Goal: Transaction & Acquisition: Purchase product/service

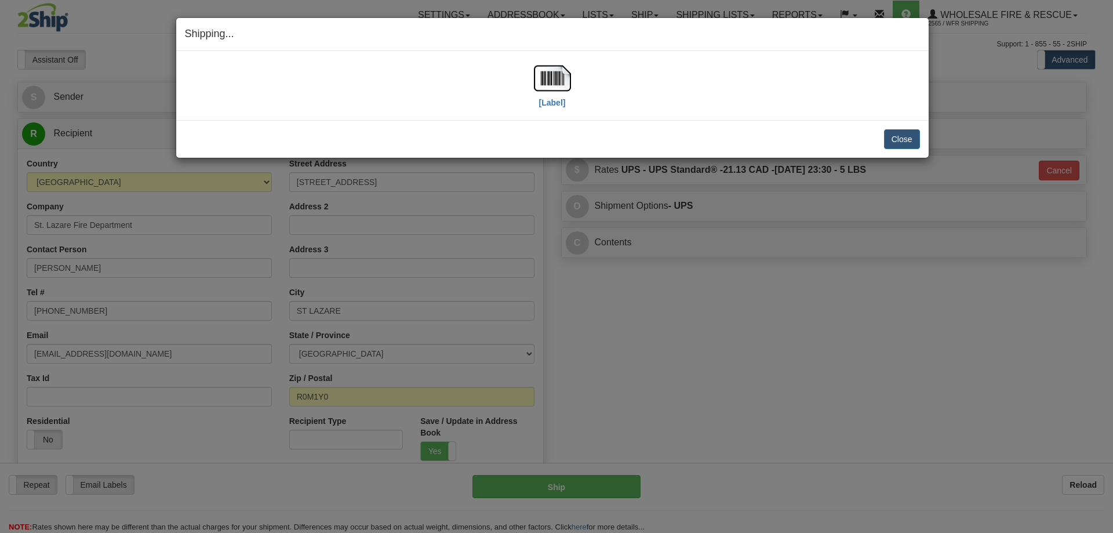
select select "MB"
click at [912, 134] on button "Close" at bounding box center [902, 139] width 36 height 20
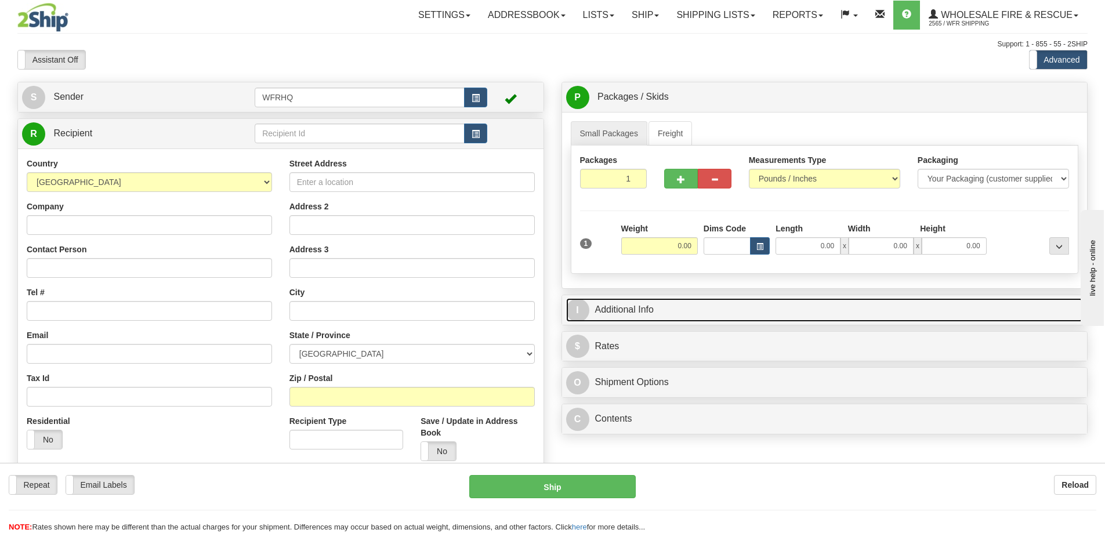
click at [654, 310] on link "I Additional Info" at bounding box center [824, 310] width 517 height 24
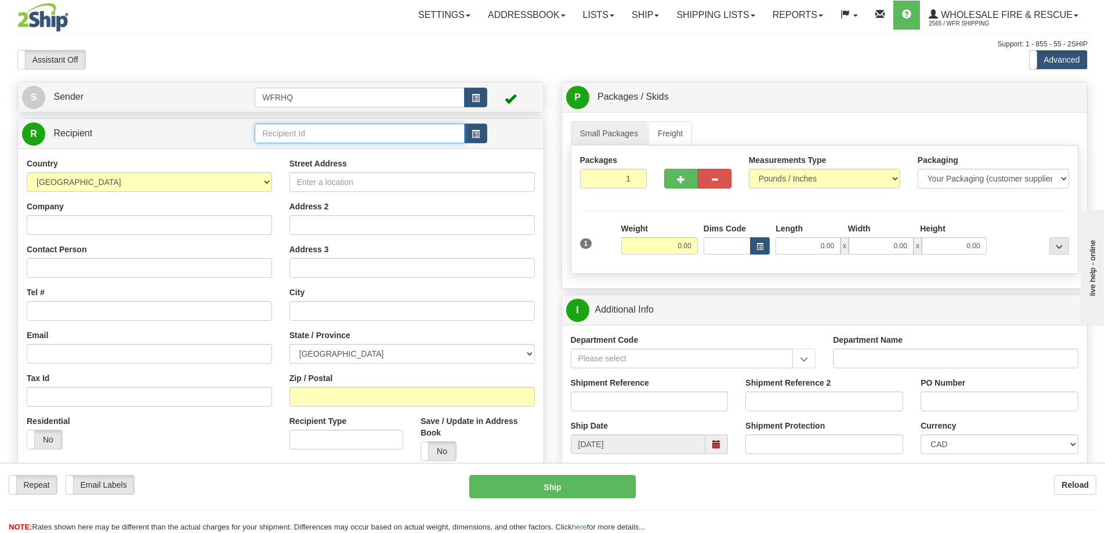
click at [328, 137] on input "text" at bounding box center [360, 134] width 210 height 20
click at [480, 134] on button "button" at bounding box center [475, 134] width 23 height 20
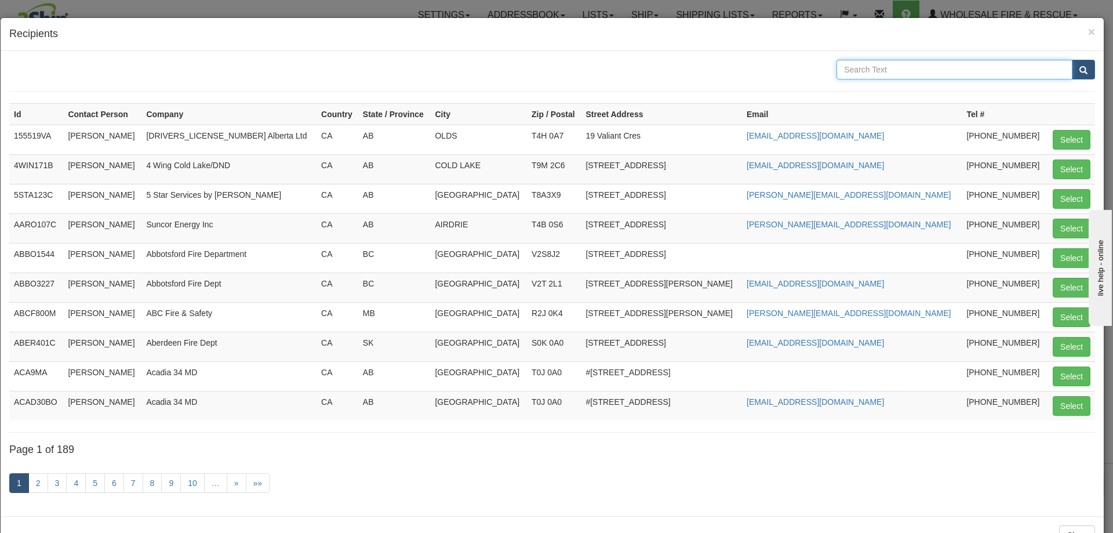
click at [899, 65] on input "text" at bounding box center [955, 70] width 236 height 20
click at [1072, 60] on button "submit" at bounding box center [1083, 70] width 23 height 20
type input "B"
click at [887, 70] on input "text" at bounding box center [955, 70] width 236 height 20
type input "Beaumont"
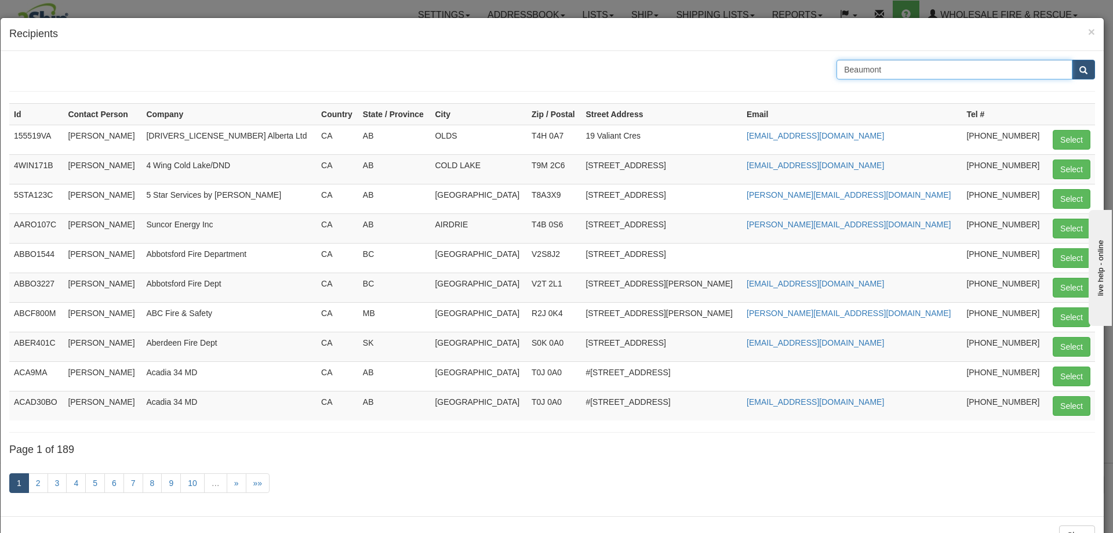
click at [1072, 60] on button "submit" at bounding box center [1083, 70] width 23 height 20
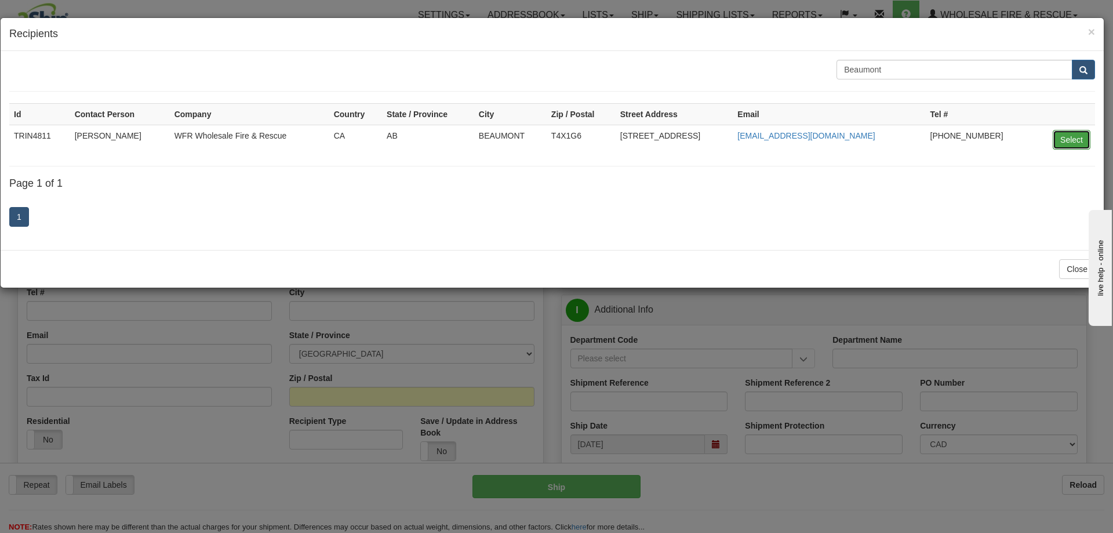
click at [1056, 141] on button "Select" at bounding box center [1072, 140] width 38 height 20
type input "TRIN4811"
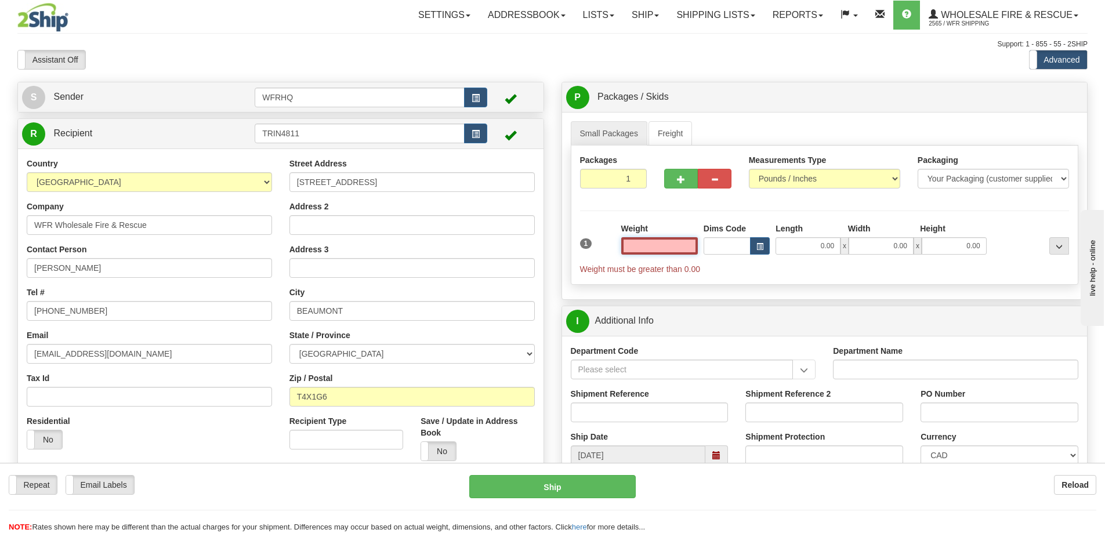
click at [652, 245] on input "text" at bounding box center [659, 245] width 77 height 17
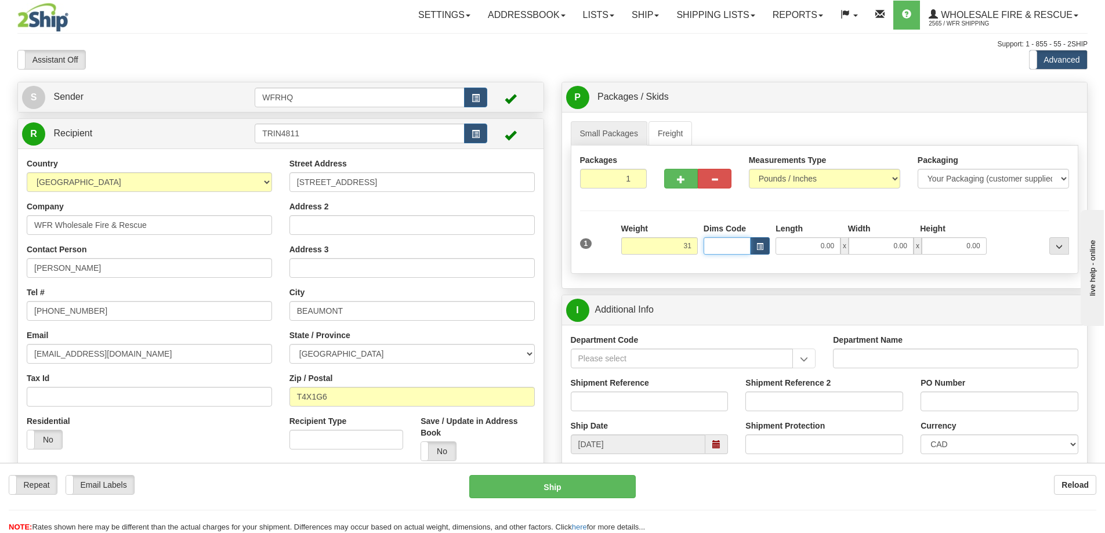
type input "31.00"
type input "30.00"
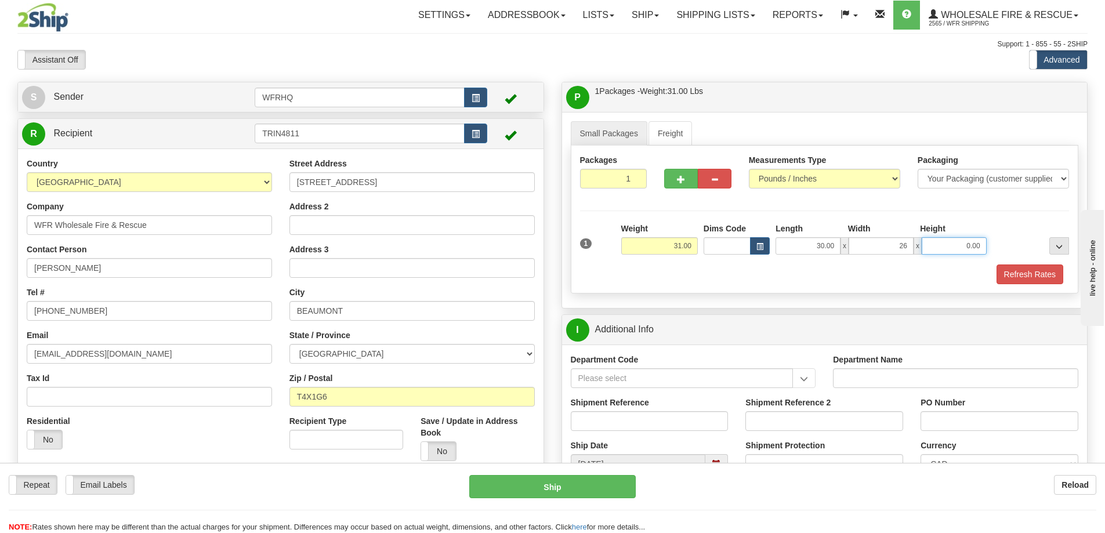
type input "26.00"
type input "18.00"
drag, startPoint x: 621, startPoint y: 176, endPoint x: 646, endPoint y: 176, distance: 24.9
click at [646, 174] on input "1" at bounding box center [613, 179] width 67 height 20
type input "3"
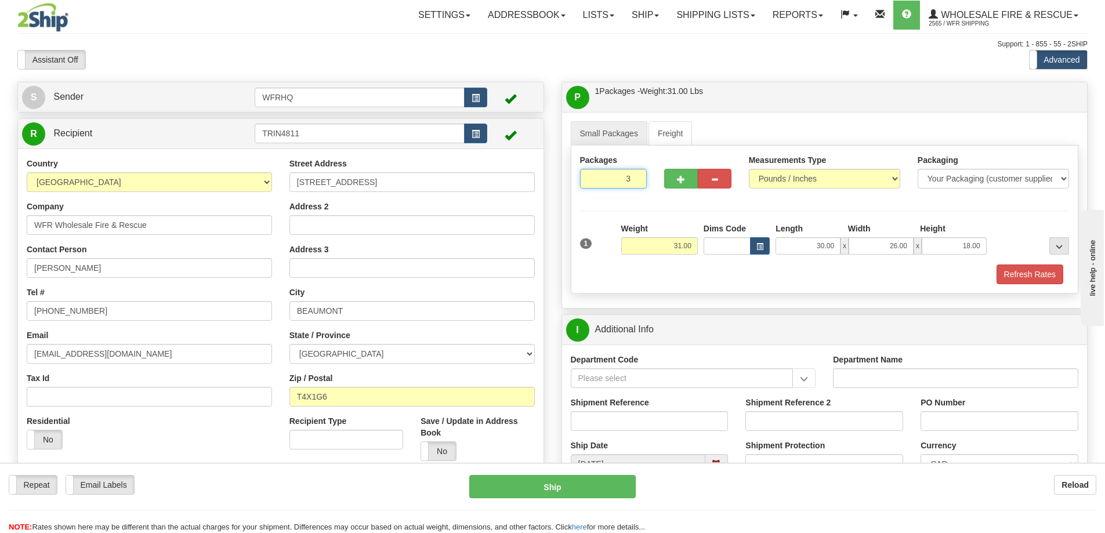
radio input "true"
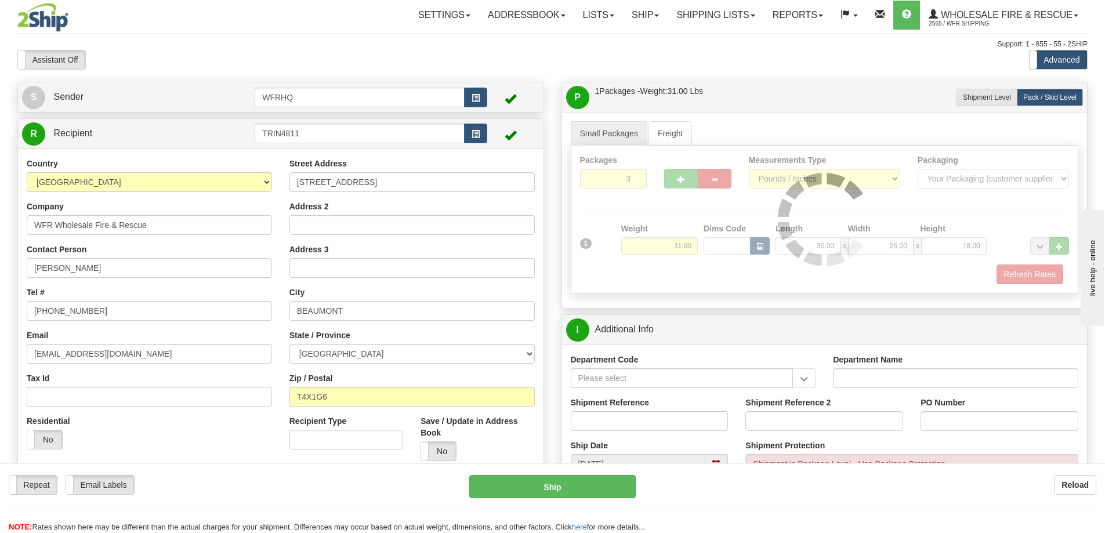
click at [660, 206] on div "Packages 3 1 Measurements Type" at bounding box center [825, 220] width 508 height 148
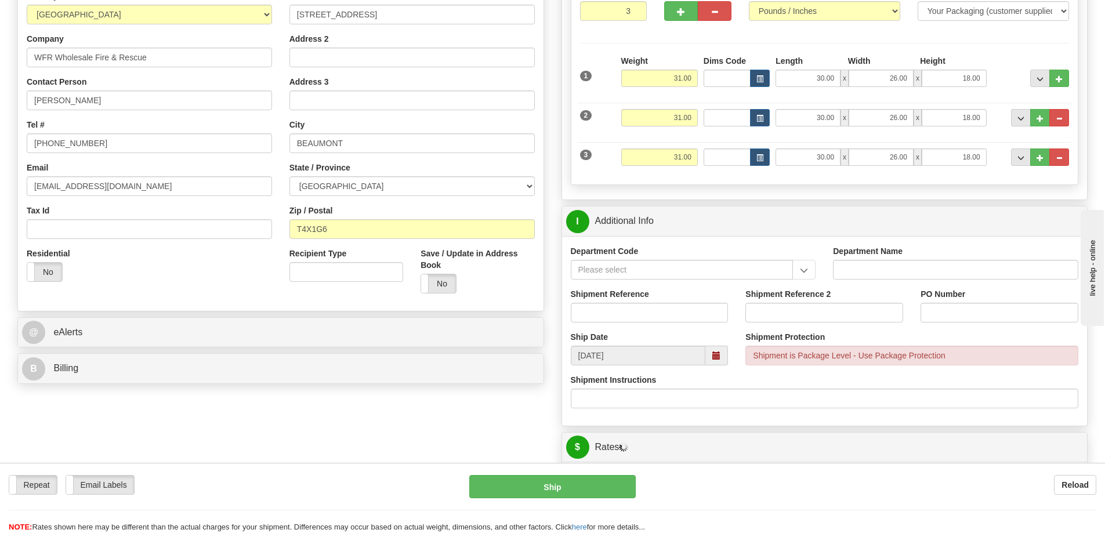
scroll to position [174, 0]
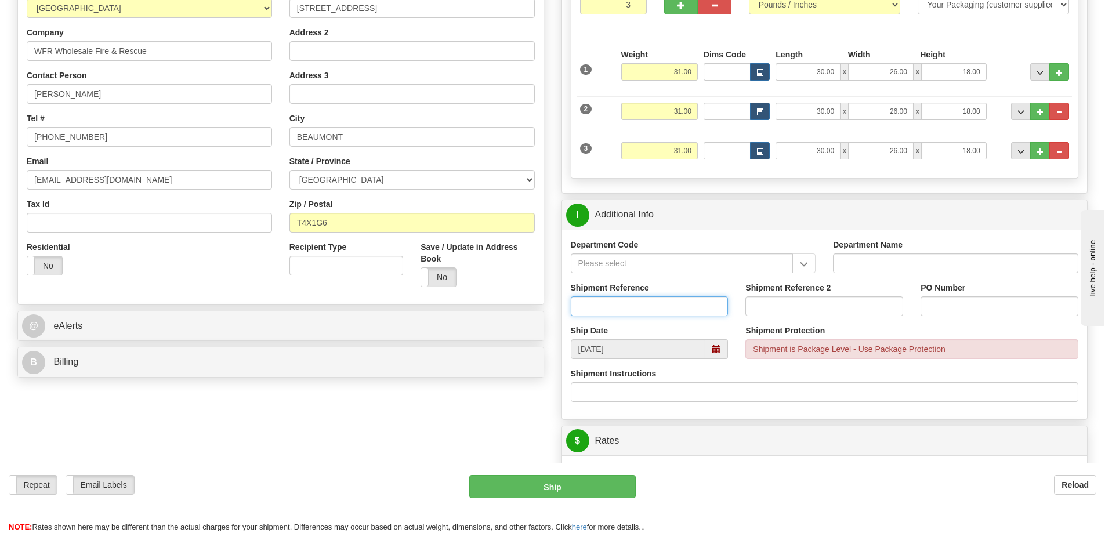
click at [609, 309] on input "Shipment Reference" at bounding box center [650, 306] width 158 height 20
type input "S44406-29519"
type input "2200080903"
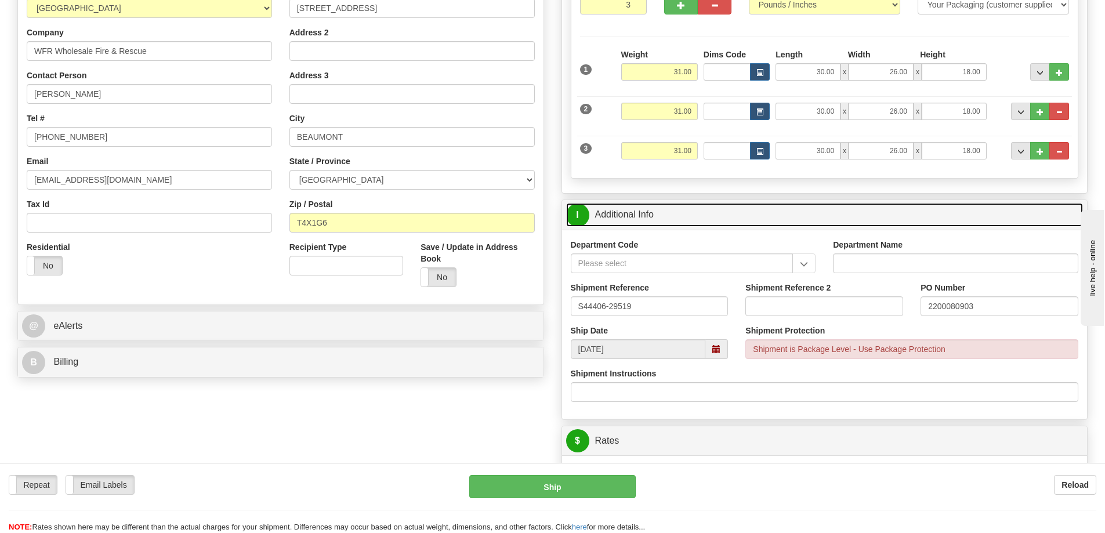
click at [721, 217] on link "I Additional Info" at bounding box center [824, 215] width 517 height 24
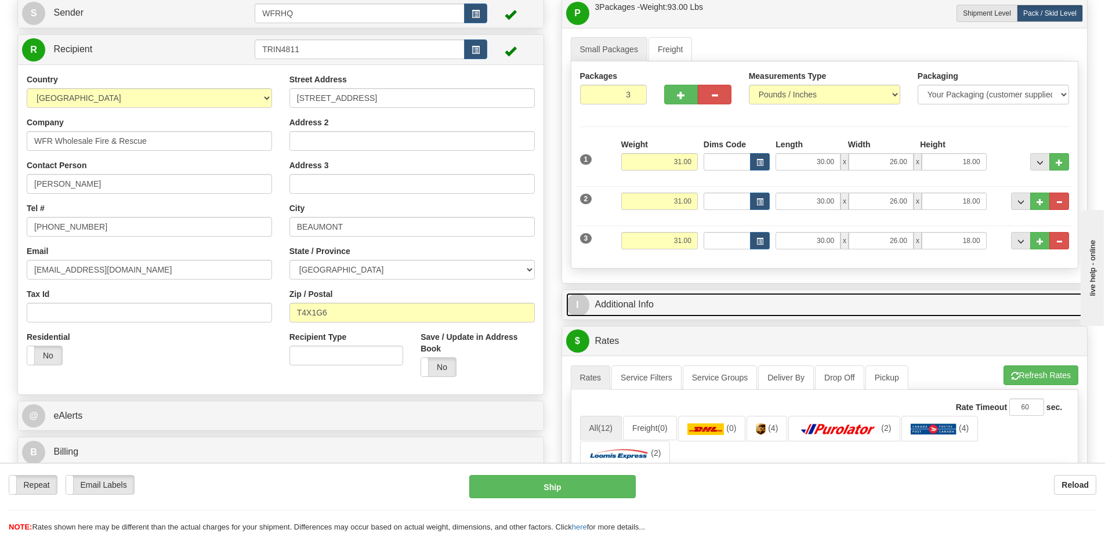
scroll to position [0, 0]
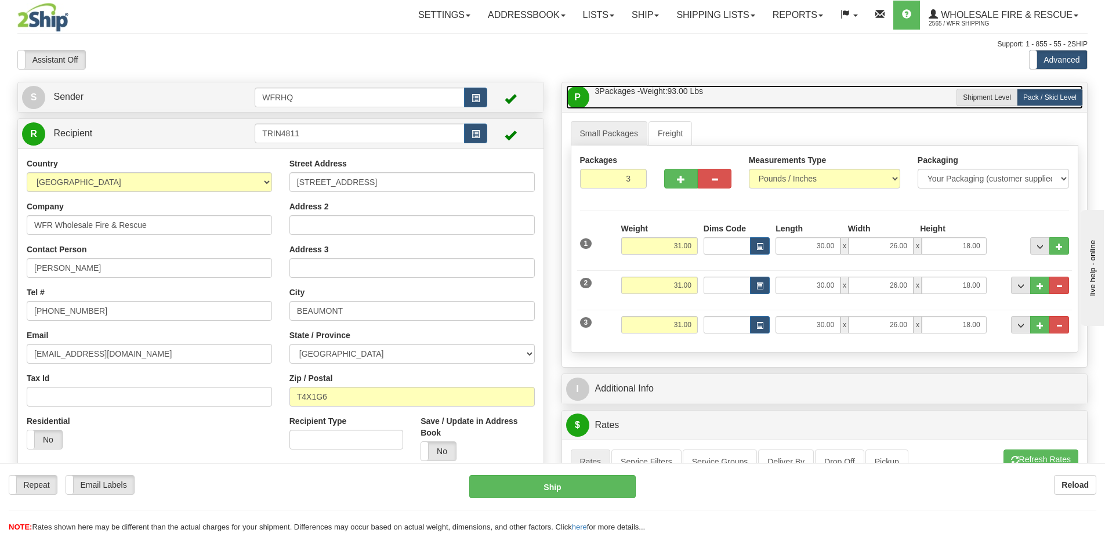
click at [732, 94] on link "P Packages / Skids 3 Packages - Weight: 93.00 Lbs 1 Skids - Weight: 0.00 Lbs" at bounding box center [824, 97] width 517 height 24
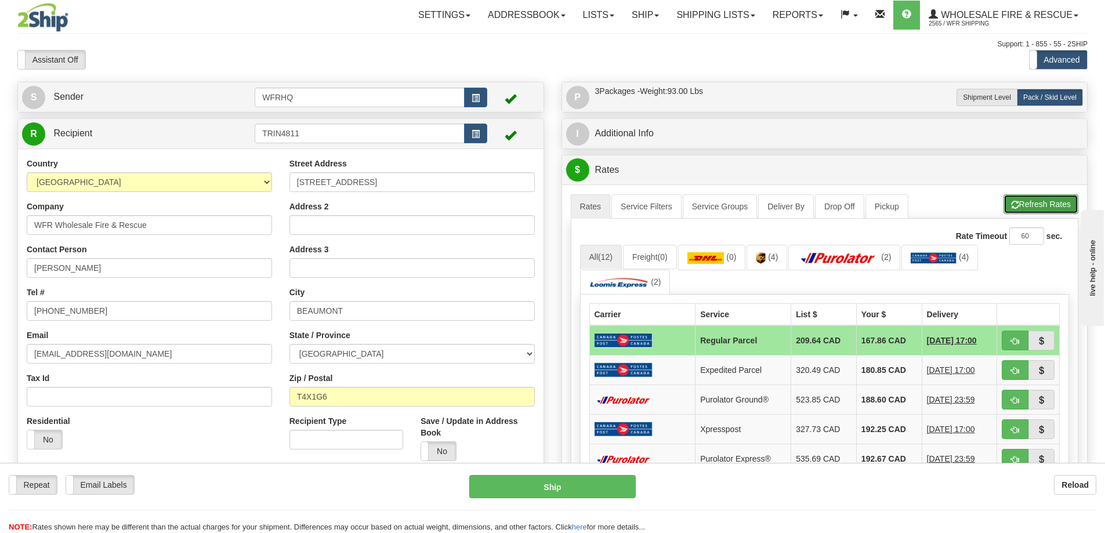
click at [1029, 202] on button "Refresh Rates" at bounding box center [1040, 204] width 75 height 20
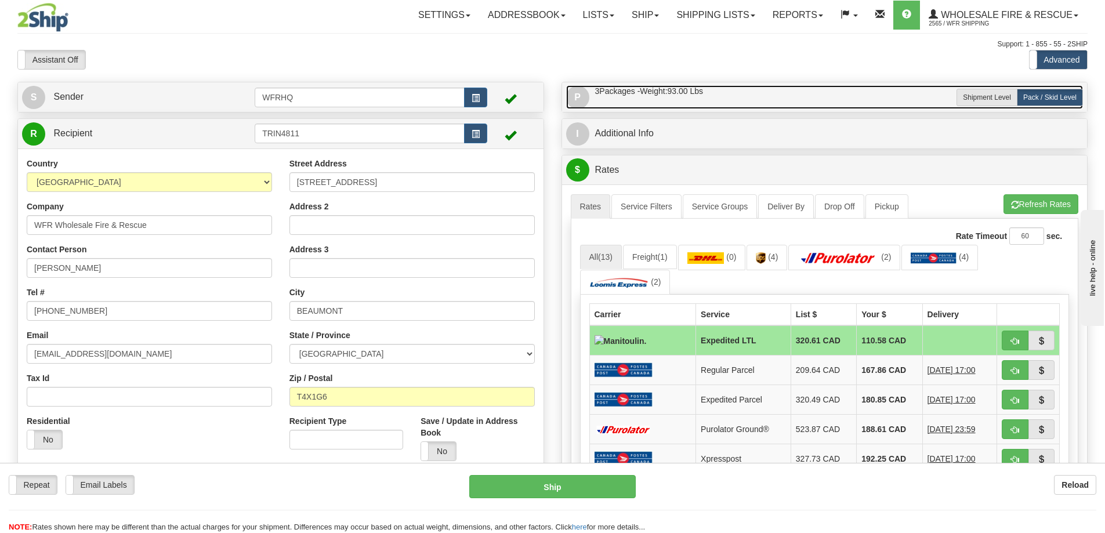
click at [677, 106] on link "P Packages / Skids 3 Packages - Weight: 93.00 Lbs 1 Skids - Weight: 0.00 Lbs" at bounding box center [824, 97] width 517 height 24
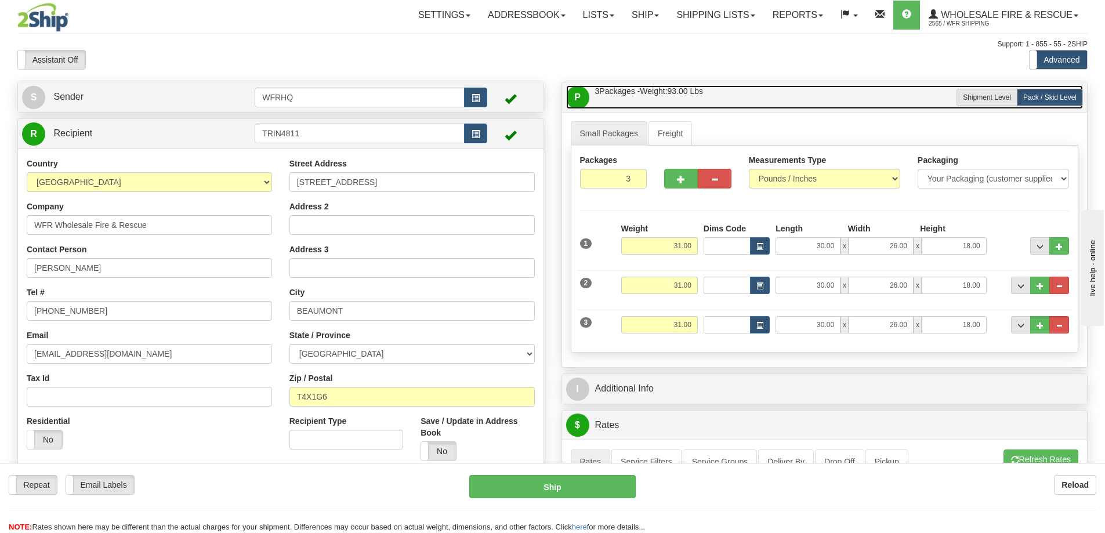
click at [677, 106] on link "P Packages / Skids 3 Packages - Weight: 93.00 Lbs 1 Skids - Weight: 0.00 Lbs" at bounding box center [824, 97] width 517 height 24
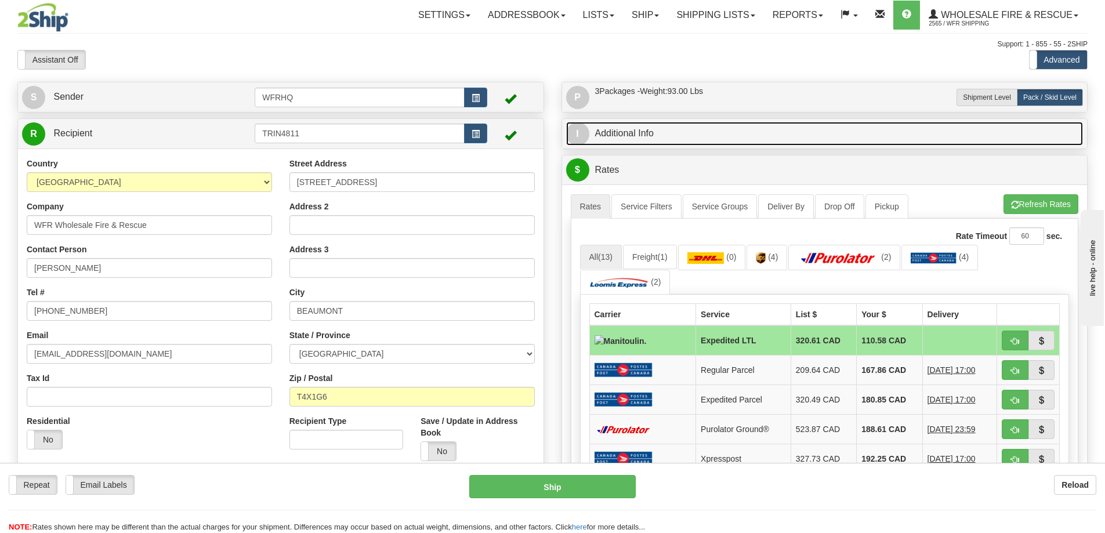
click at [667, 141] on link "I Additional Info" at bounding box center [824, 134] width 517 height 24
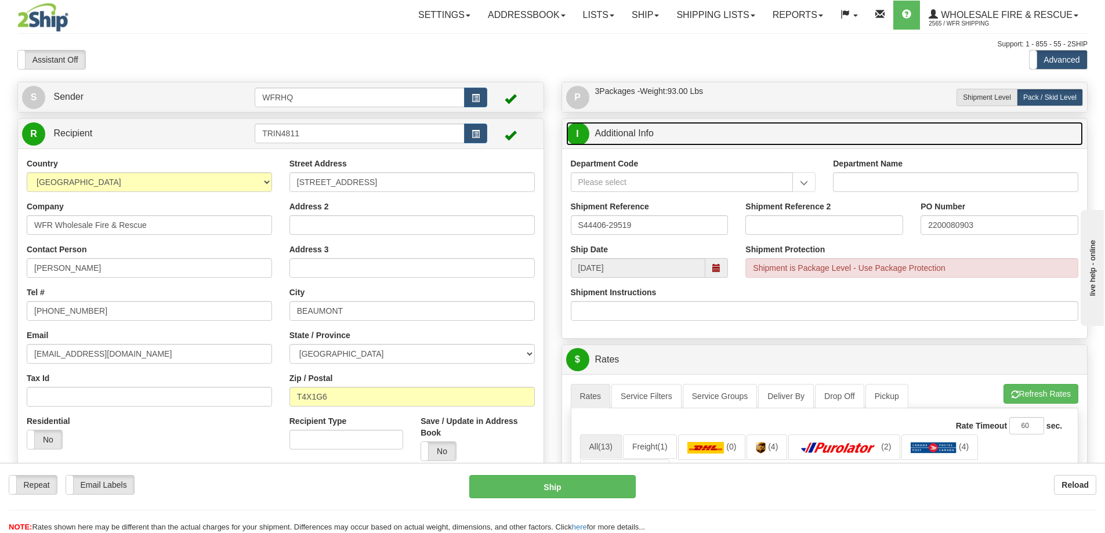
click at [667, 141] on link "I Additional Info" at bounding box center [824, 134] width 517 height 24
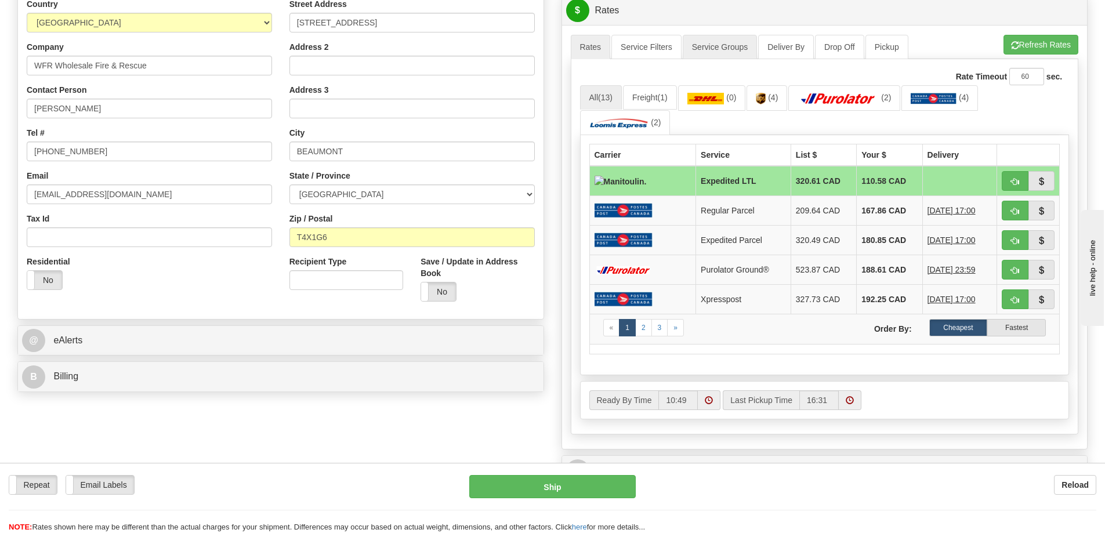
scroll to position [232, 0]
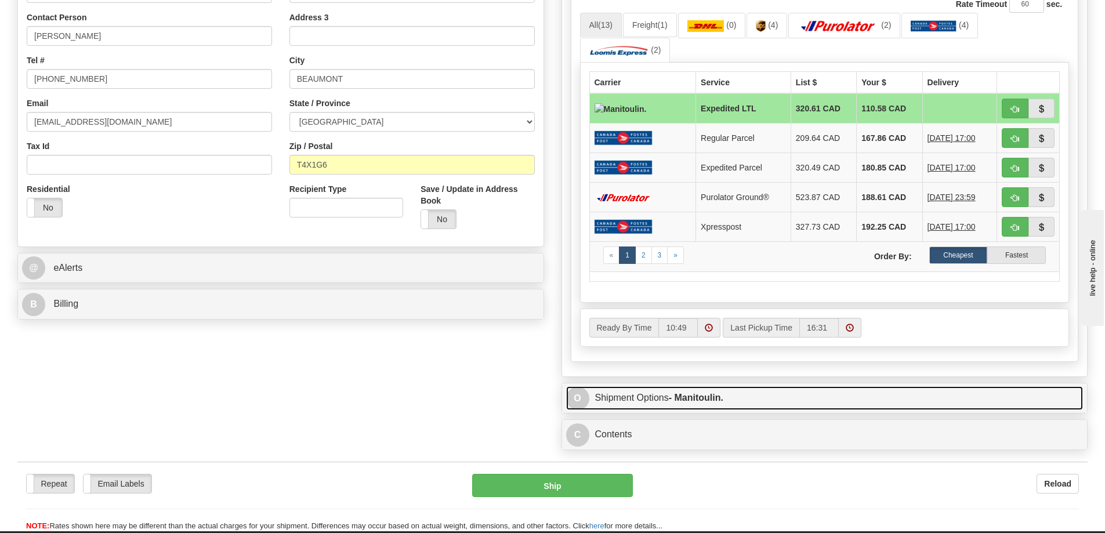
click at [744, 403] on link "O Shipment Options - Manitoulin." at bounding box center [824, 398] width 517 height 24
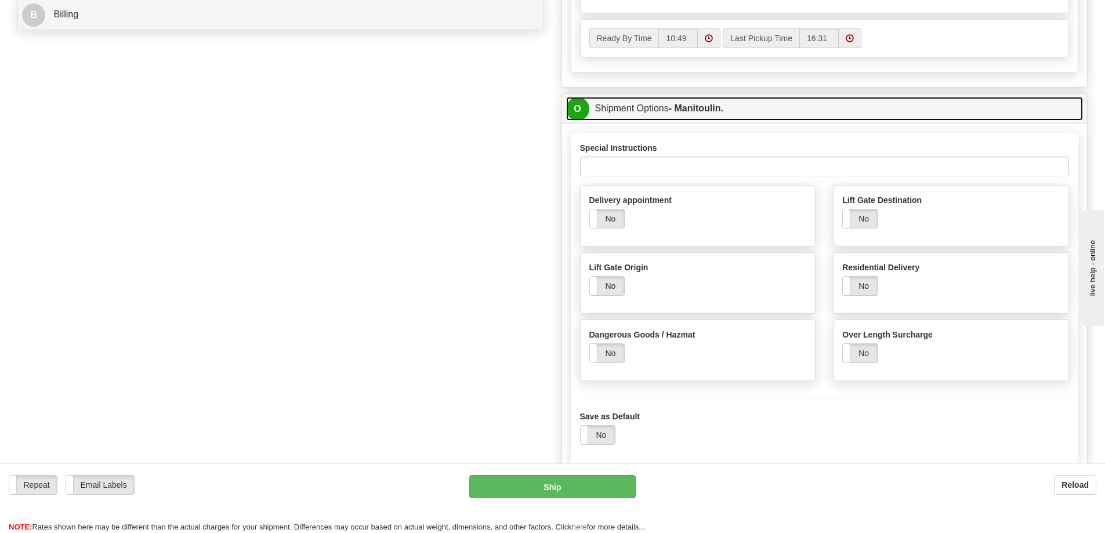
scroll to position [522, 0]
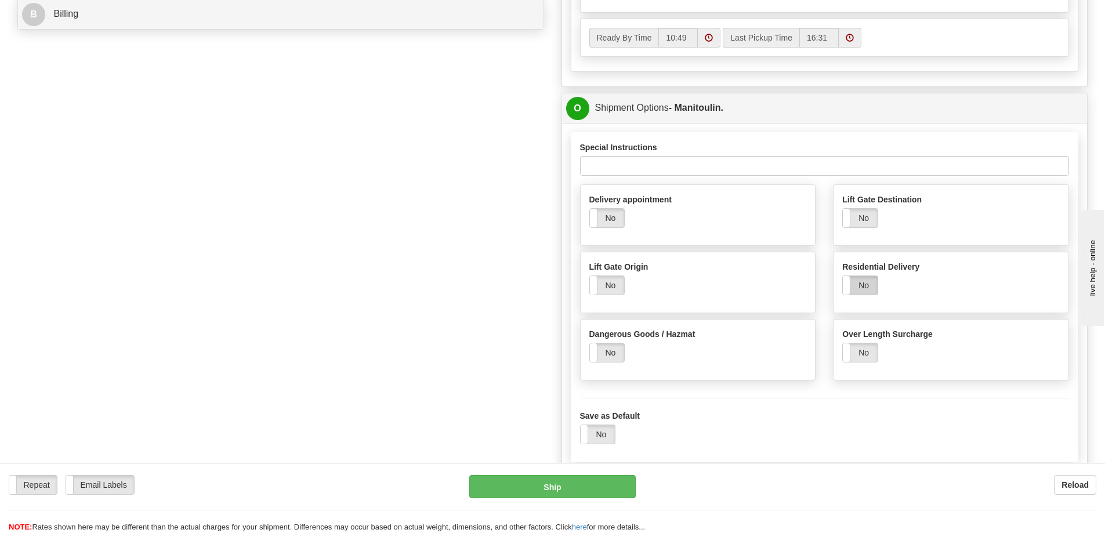
click at [859, 285] on label "No" at bounding box center [860, 285] width 35 height 19
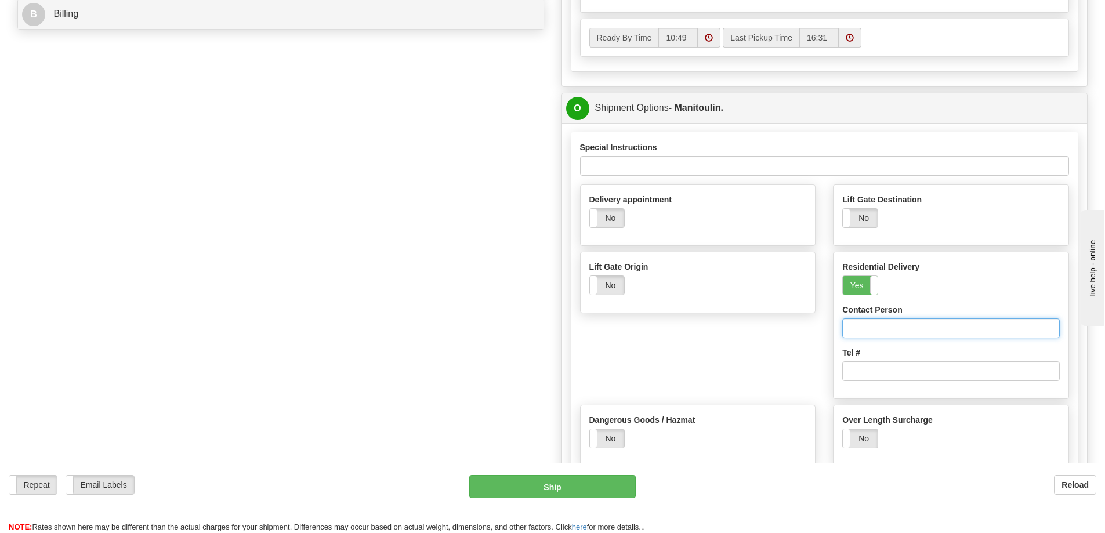
click at [865, 326] on input "text" at bounding box center [950, 328] width 217 height 20
click at [924, 331] on input "Trina" at bounding box center [950, 328] width 217 height 20
type input "Trina Brunet"
click at [891, 368] on input "text" at bounding box center [950, 371] width 217 height 20
click at [859, 371] on input "text" at bounding box center [950, 371] width 217 height 20
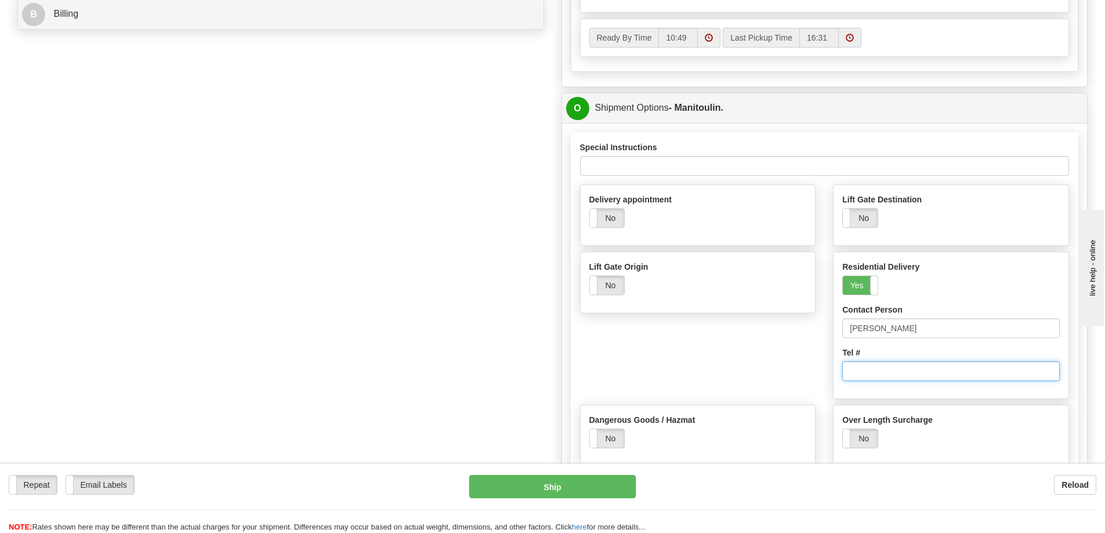
paste input "825-975-3253"
type input "825-975-3253"
click at [728, 363] on div "Delivery appointment Yes No From 09/12/2025 00:00 To" at bounding box center [824, 328] width 507 height 288
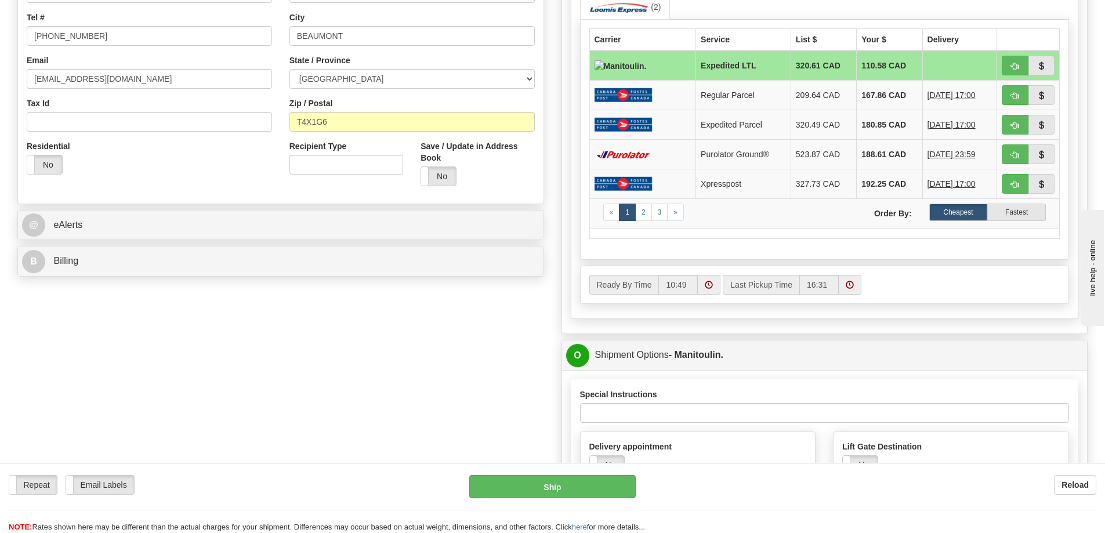
scroll to position [232, 0]
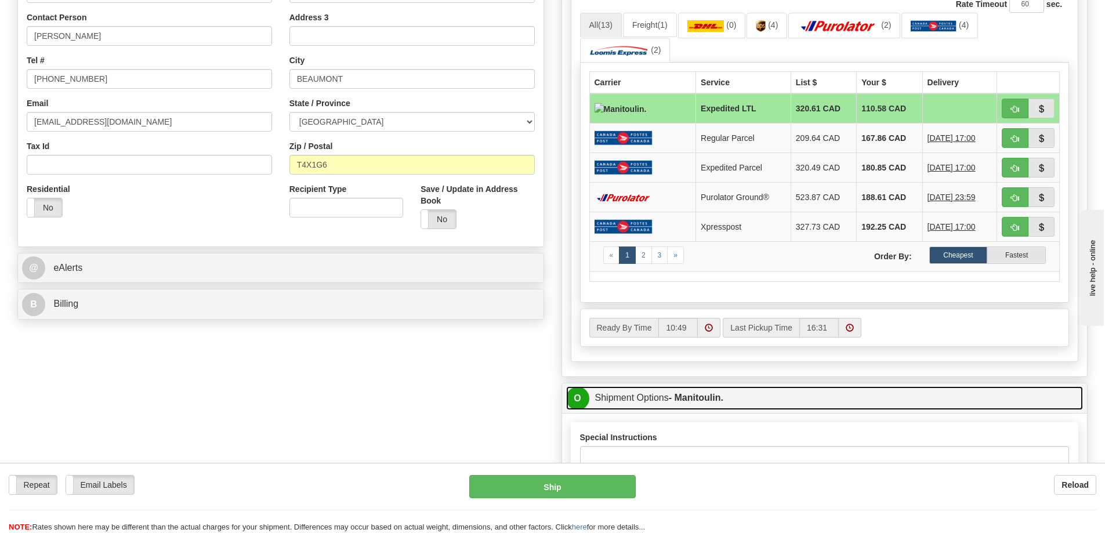
click at [752, 395] on link "O Shipment Options - Manitoulin." at bounding box center [824, 398] width 517 height 24
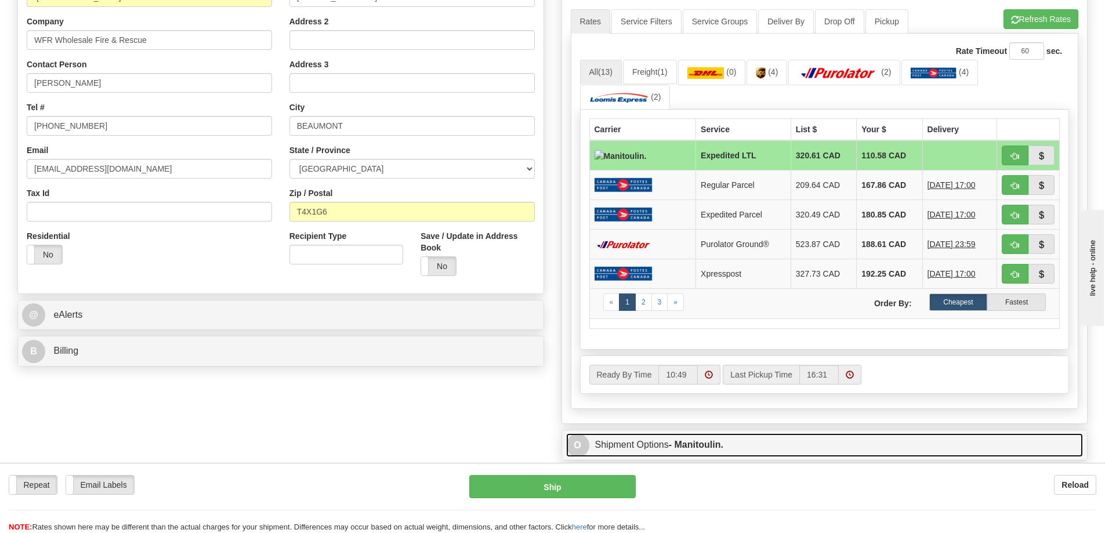
scroll to position [181, 0]
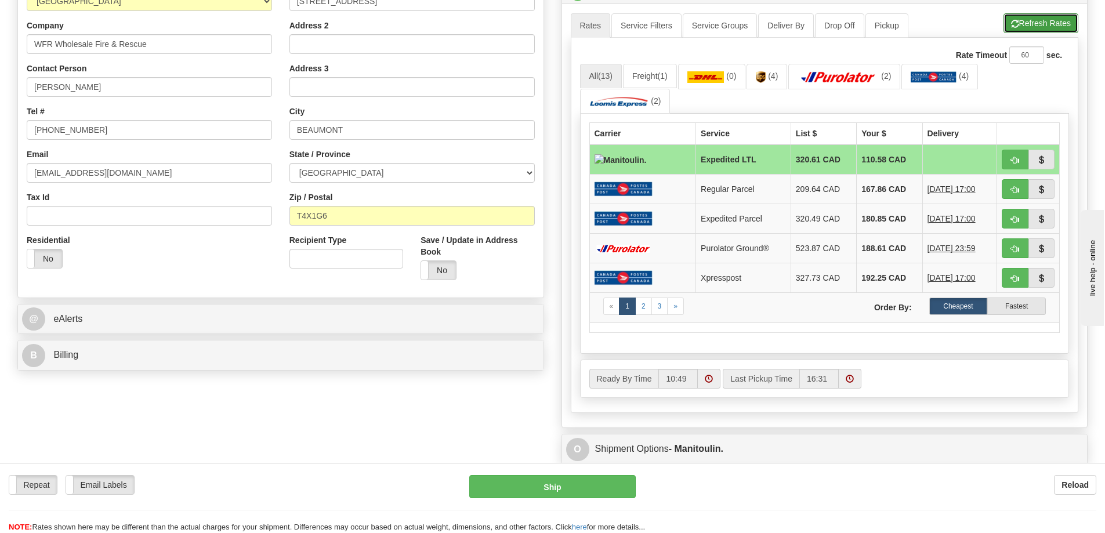
click at [1062, 22] on button "Refresh Rates" at bounding box center [1040, 23] width 75 height 20
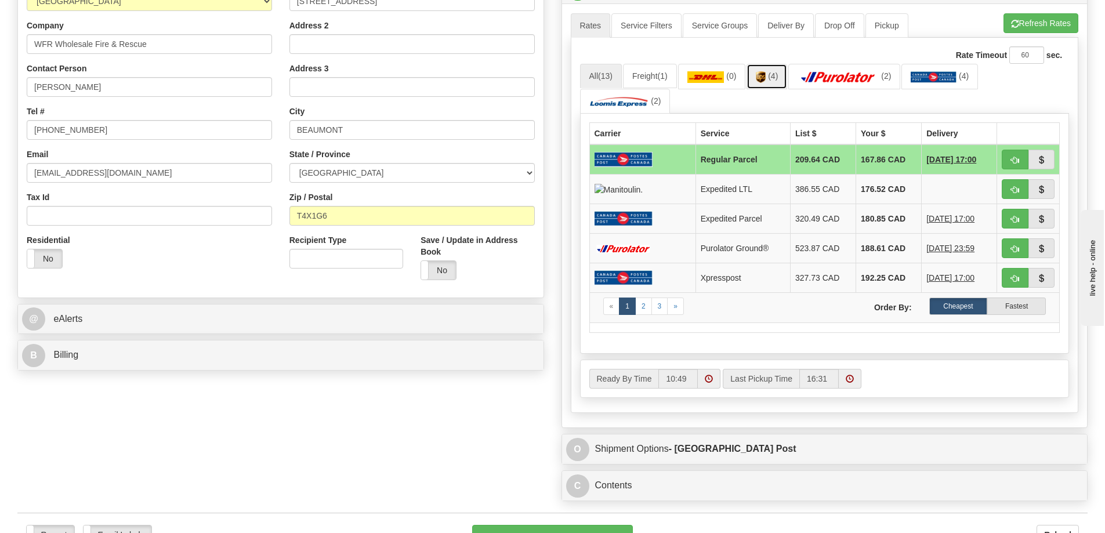
click at [771, 80] on link "(4)" at bounding box center [766, 76] width 41 height 25
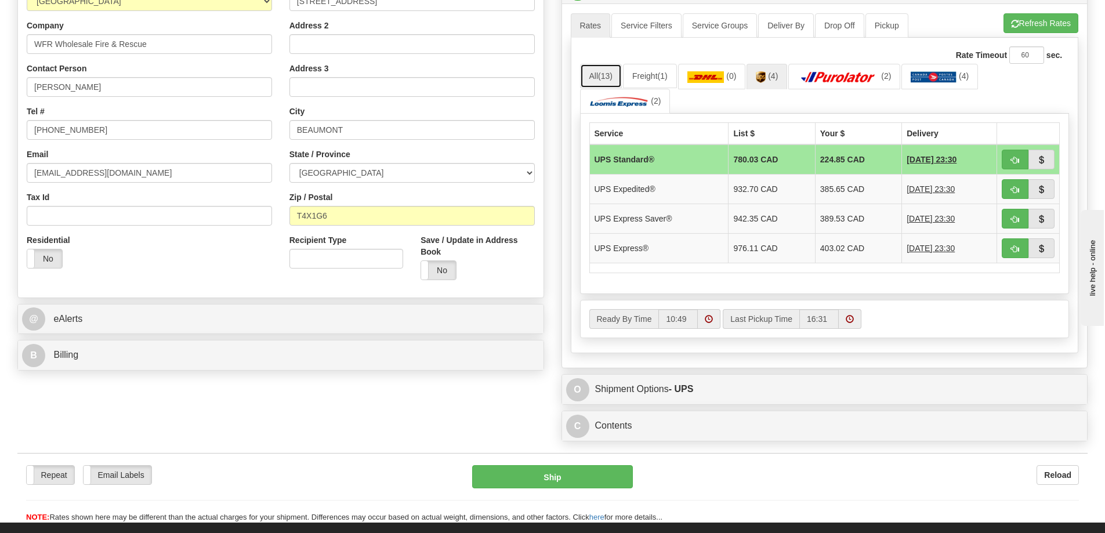
click at [615, 74] on link "All (13)" at bounding box center [601, 76] width 42 height 24
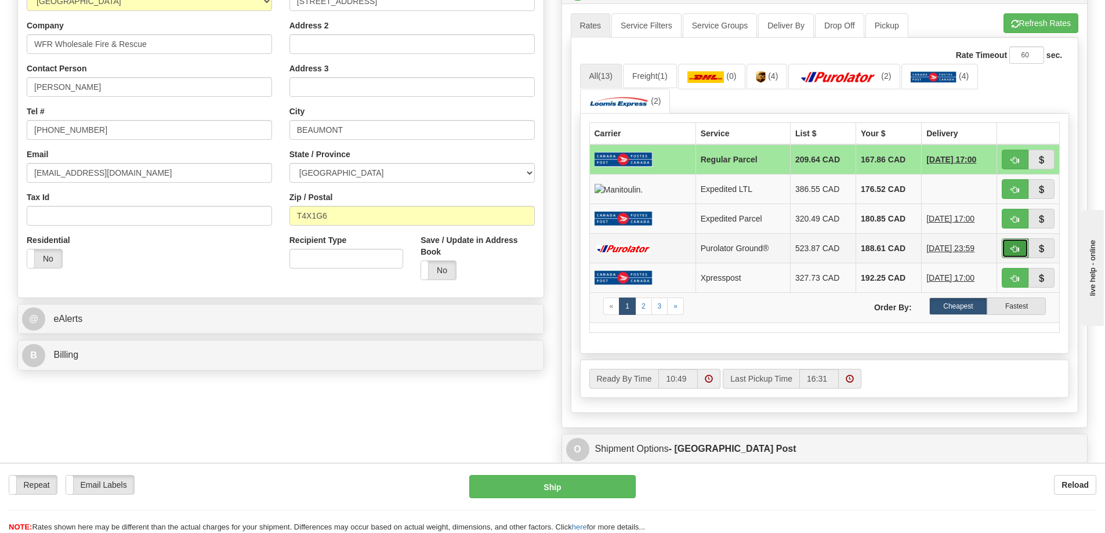
click at [1016, 251] on span "button" at bounding box center [1015, 249] width 8 height 8
type input "260"
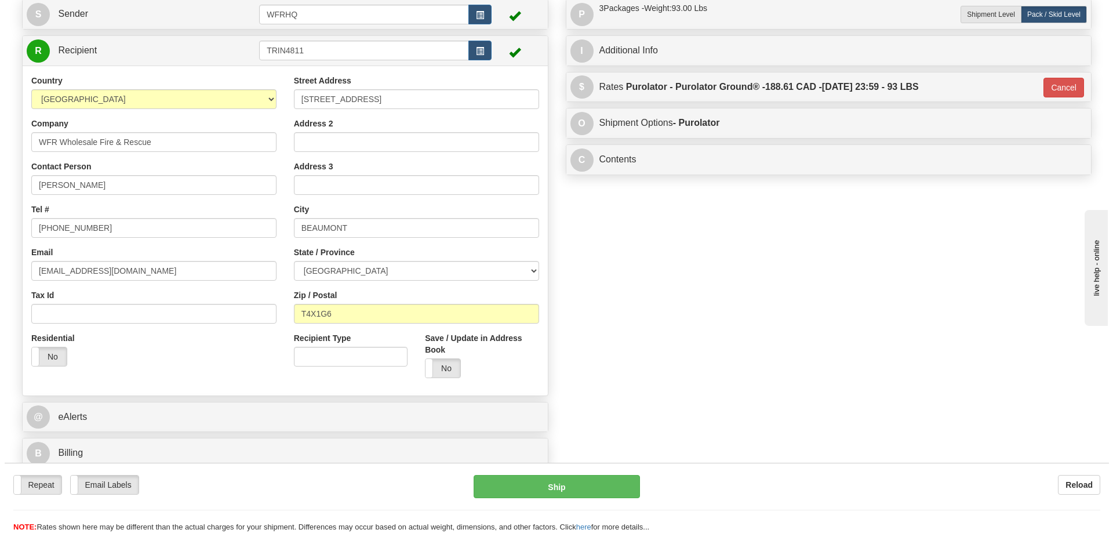
scroll to position [0, 0]
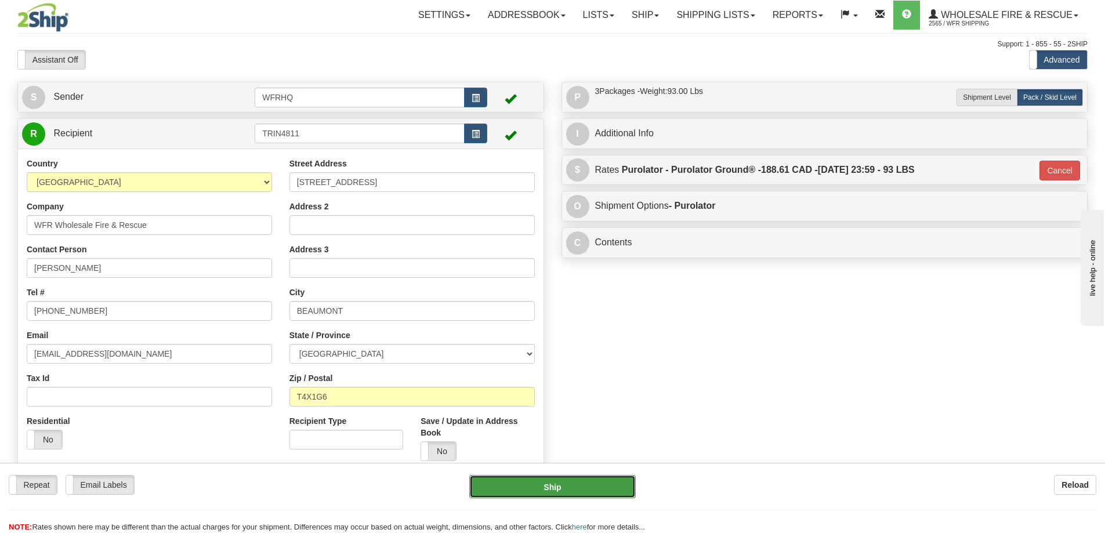
click at [524, 484] on button "Ship" at bounding box center [552, 486] width 166 height 23
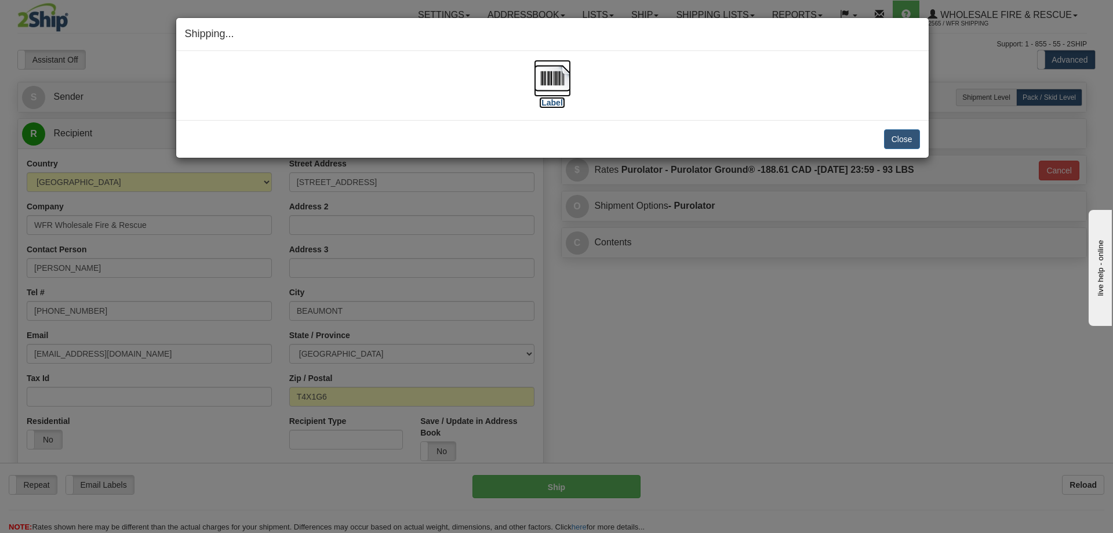
click at [552, 81] on img at bounding box center [552, 78] width 37 height 37
